Goal: Navigation & Orientation: Find specific page/section

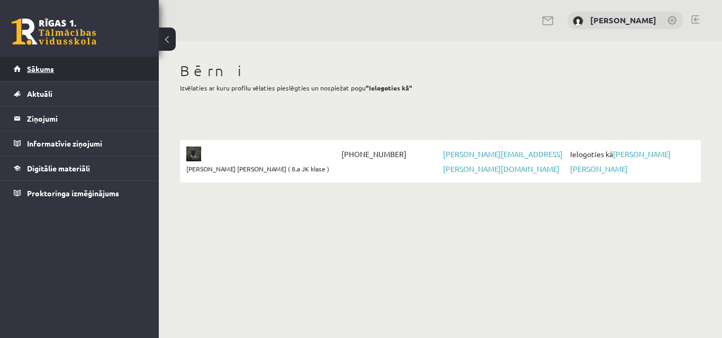
click at [28, 66] on span "Sākums" at bounding box center [40, 69] width 27 height 10
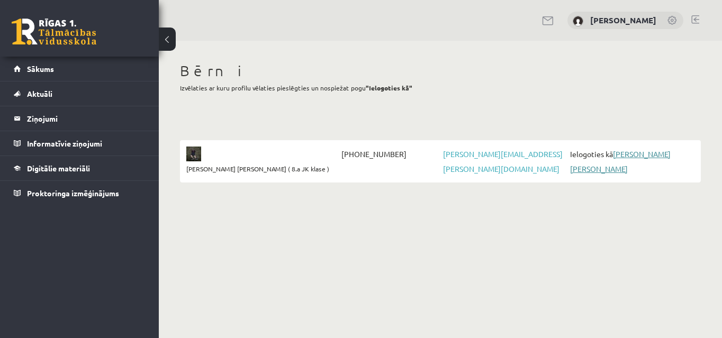
click at [624, 156] on link "[PERSON_NAME] [PERSON_NAME]" at bounding box center [620, 161] width 101 height 24
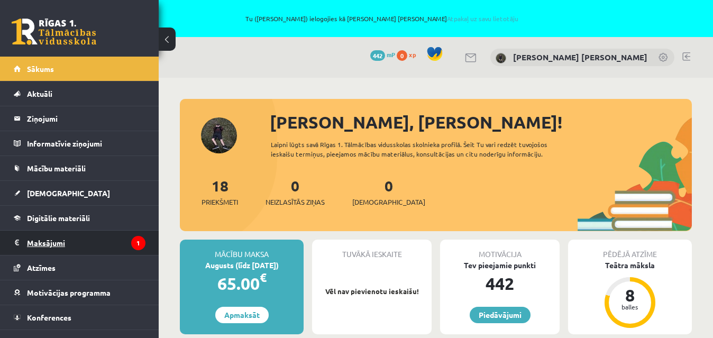
click at [49, 241] on legend "Maksājumi 1" at bounding box center [86, 243] width 119 height 24
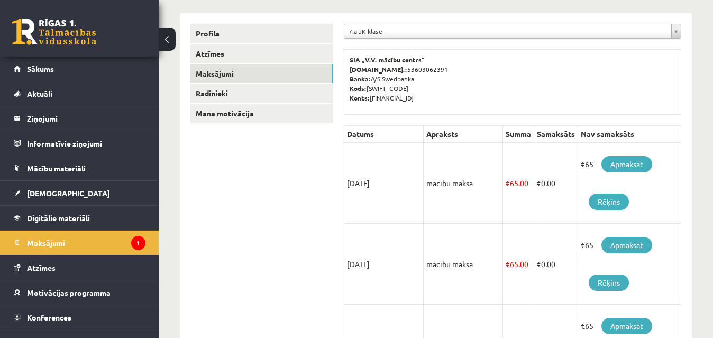
scroll to position [2, 0]
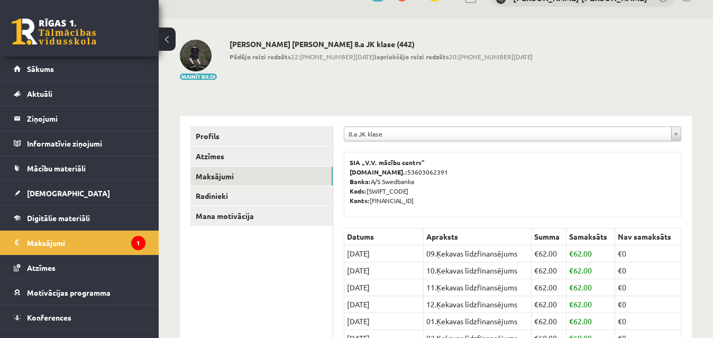
scroll to position [2, 0]
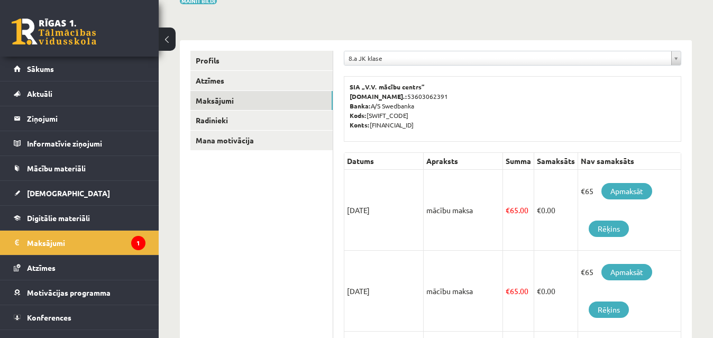
scroll to position [189, 0]
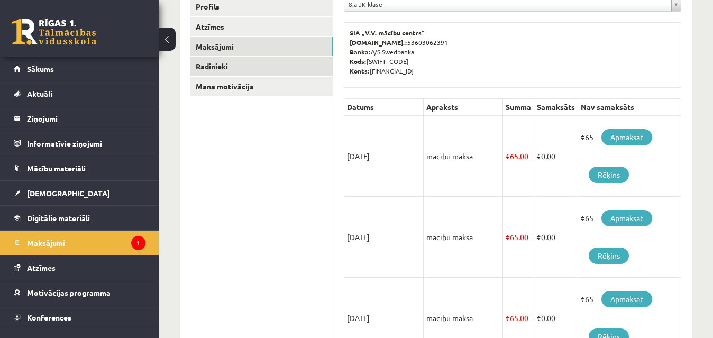
click at [216, 67] on link "Radinieki" at bounding box center [261, 67] width 142 height 20
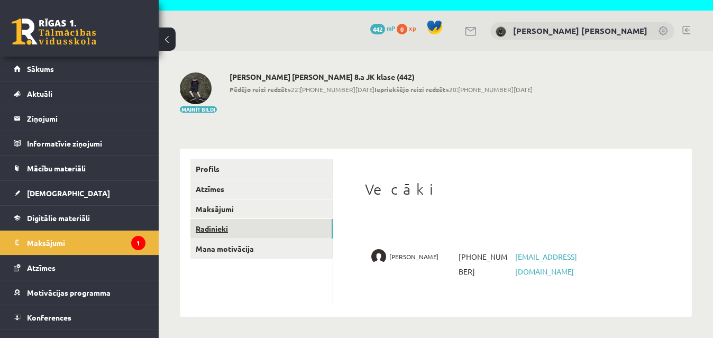
scroll to position [26, 0]
click at [40, 119] on legend "Ziņojumi 0" at bounding box center [86, 118] width 119 height 24
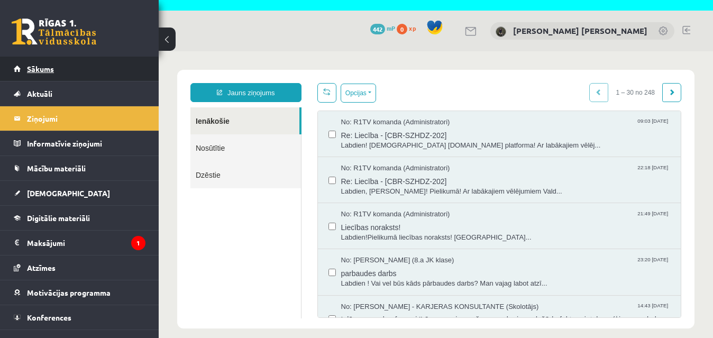
click at [38, 71] on span "Sākums" at bounding box center [40, 69] width 27 height 10
